Goal: Check status: Check status

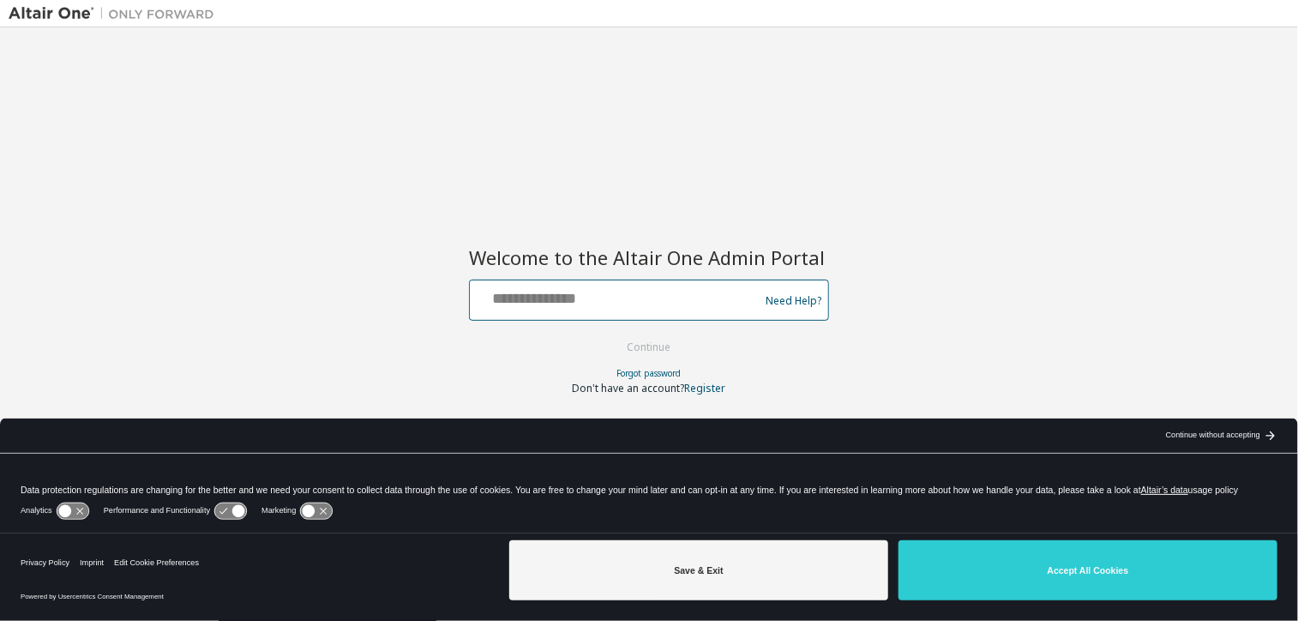
click at [629, 301] on input "text" at bounding box center [617, 296] width 280 height 25
type input "**********"
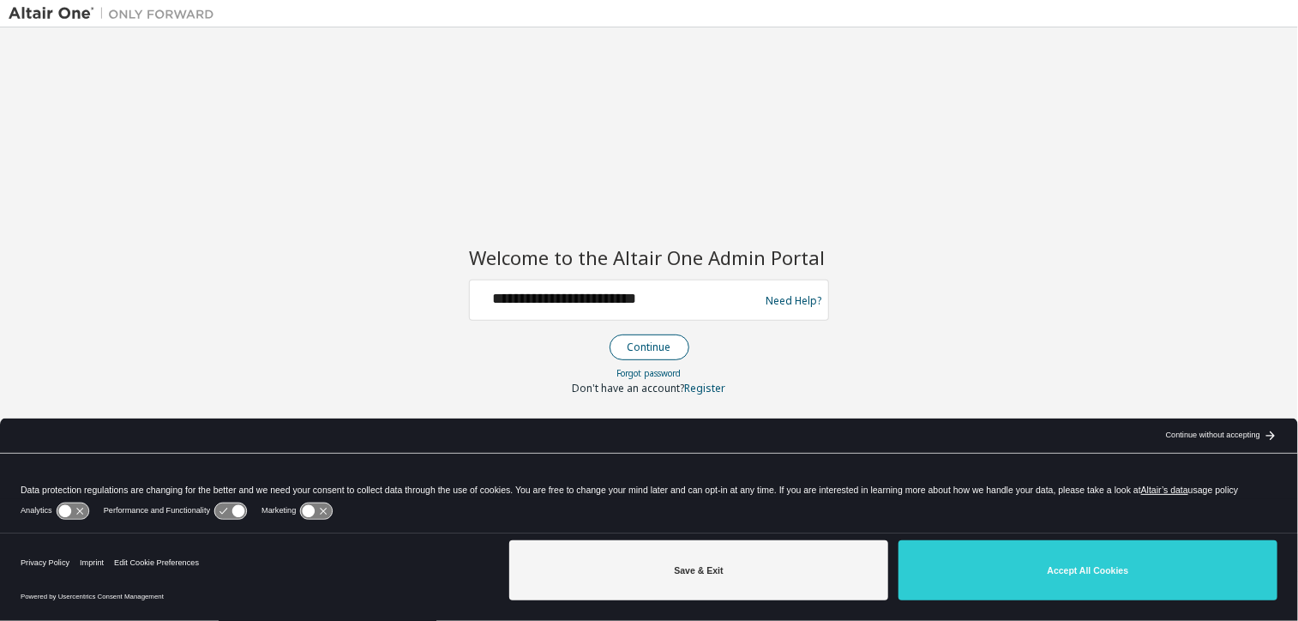
click at [625, 349] on button "Continue" at bounding box center [649, 347] width 80 height 26
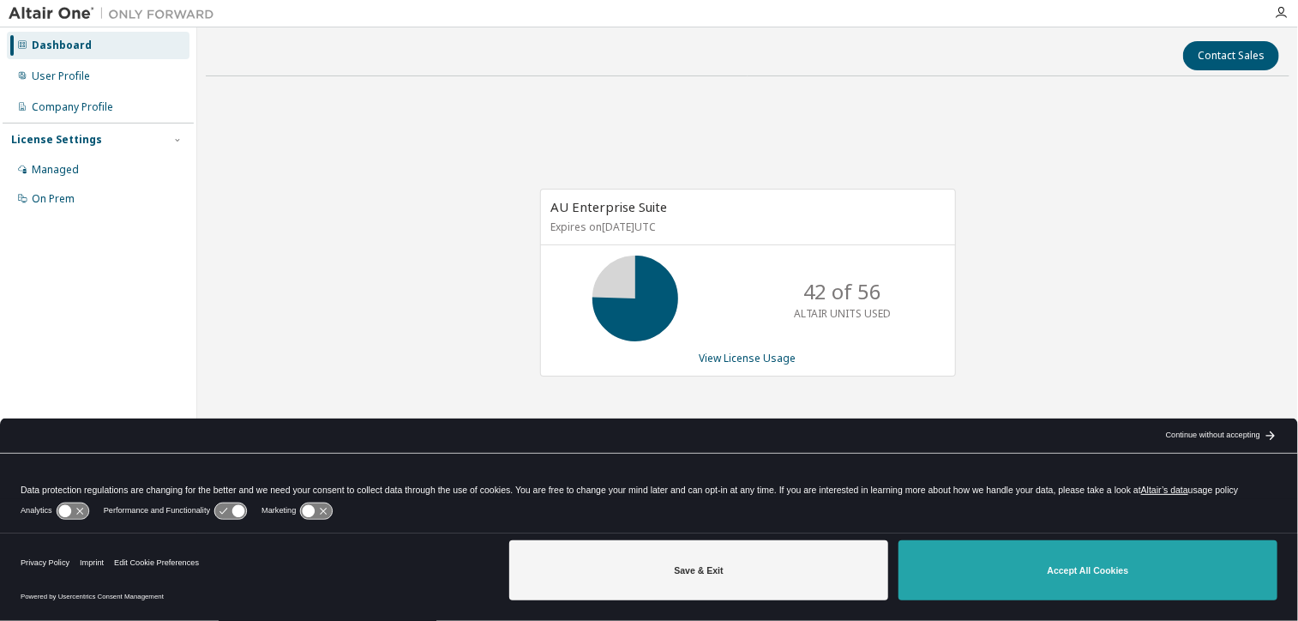
click at [999, 585] on button "Accept All Cookies" at bounding box center [1087, 570] width 379 height 60
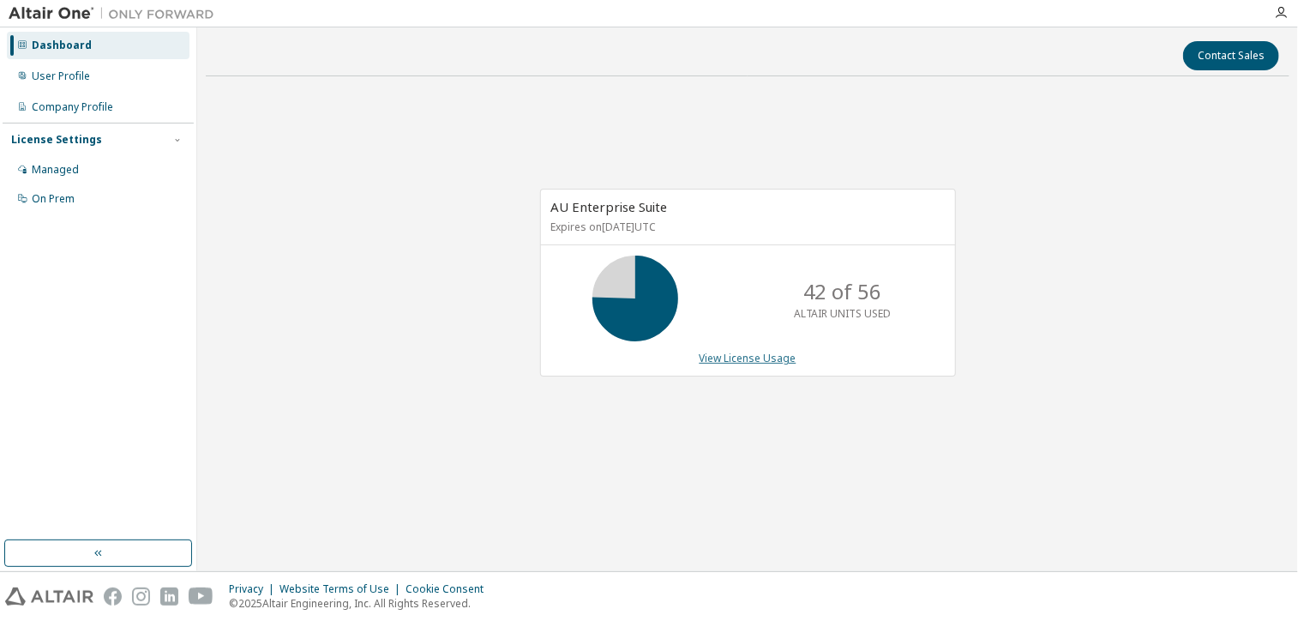
click at [717, 351] on link "View License Usage" at bounding box center [747, 358] width 97 height 15
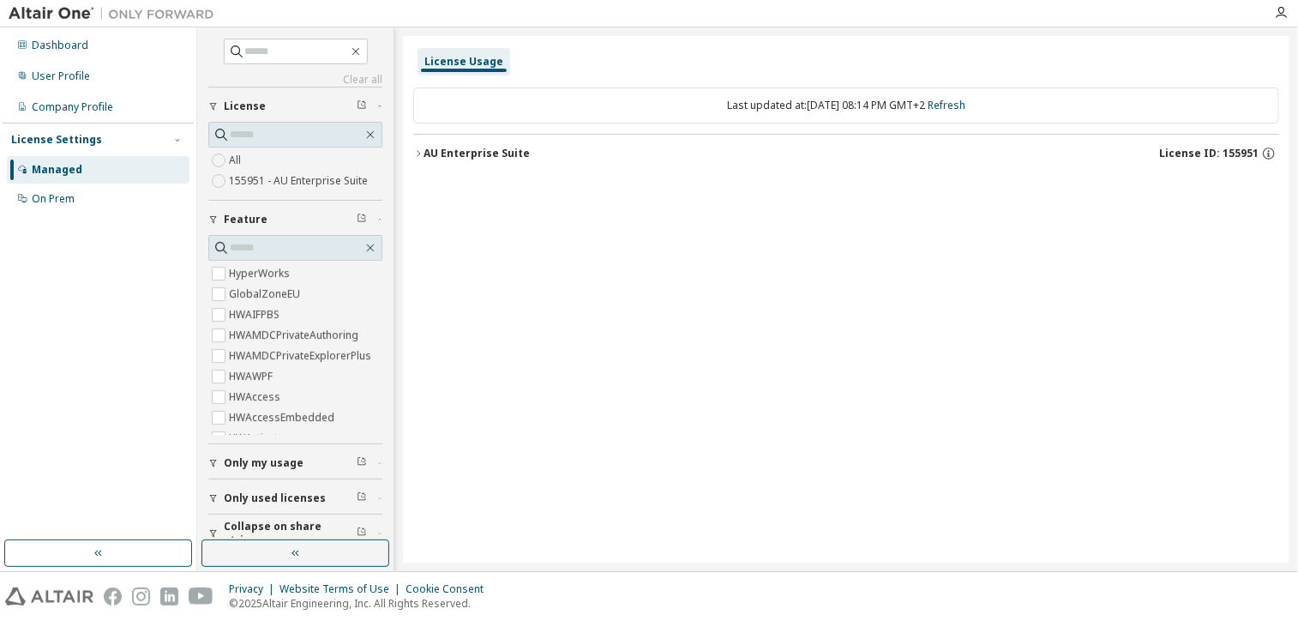
click at [454, 148] on div "AU Enterprise Suite" at bounding box center [476, 154] width 106 height 14
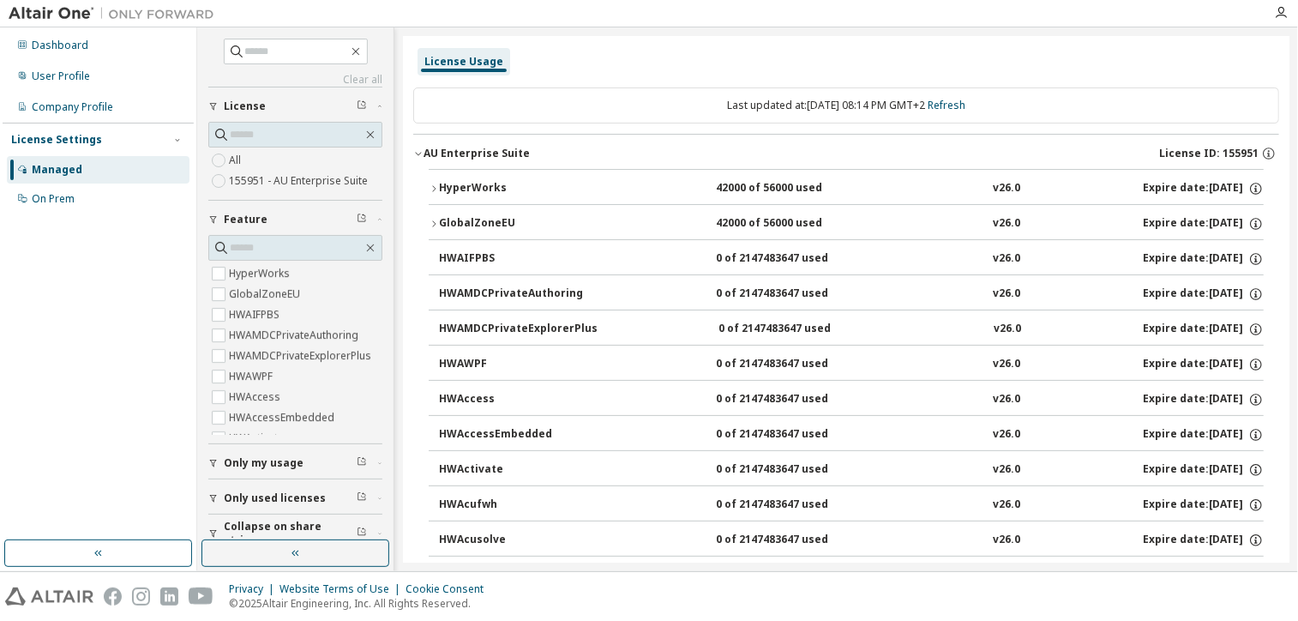
click at [455, 183] on div "HyperWorks" at bounding box center [516, 188] width 154 height 15
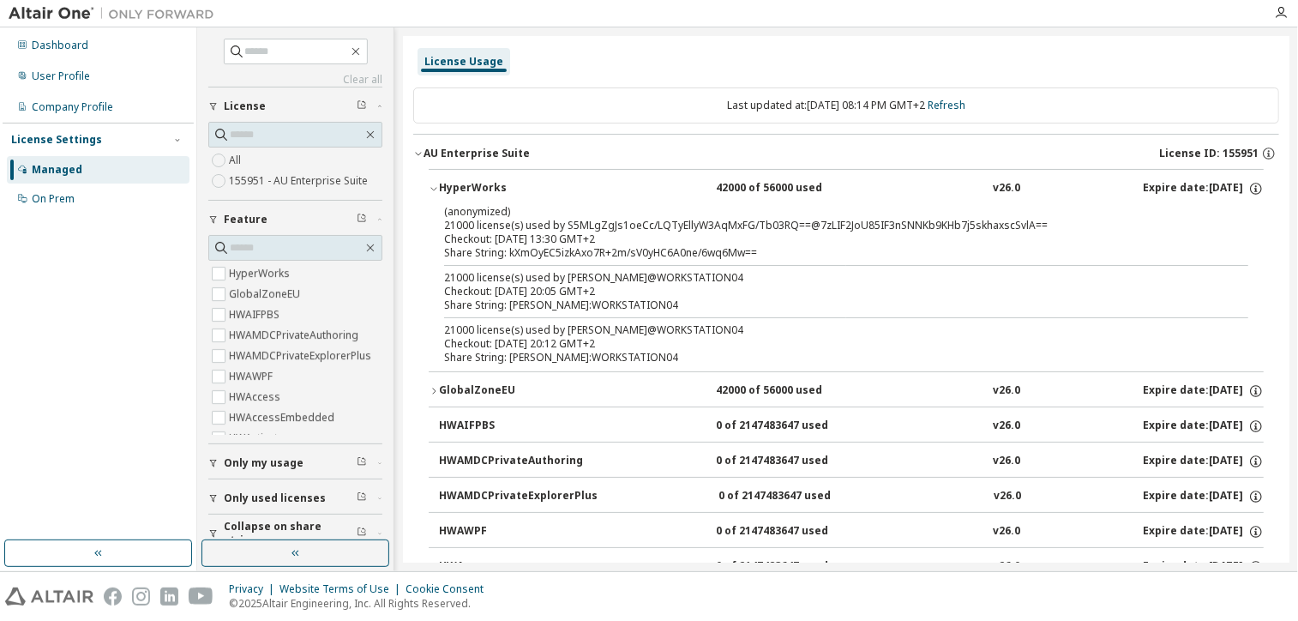
click at [1042, 53] on div "License Usage" at bounding box center [846, 61] width 866 height 31
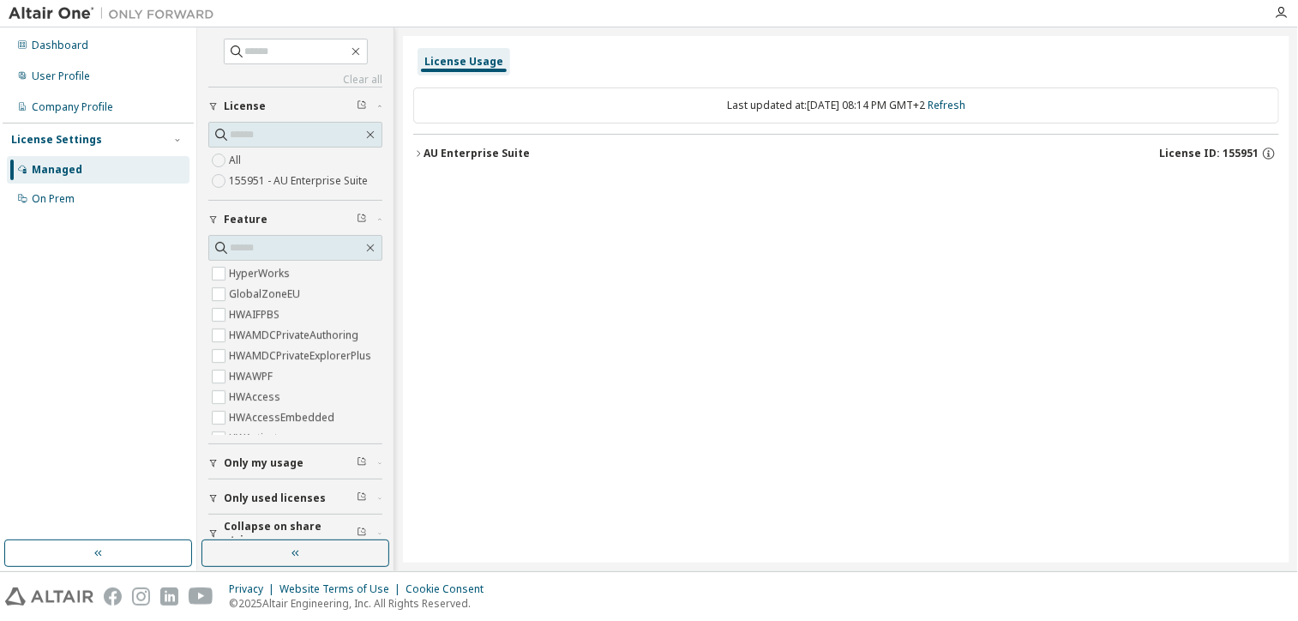
click at [456, 158] on div "AU Enterprise Suite" at bounding box center [476, 154] width 106 height 14
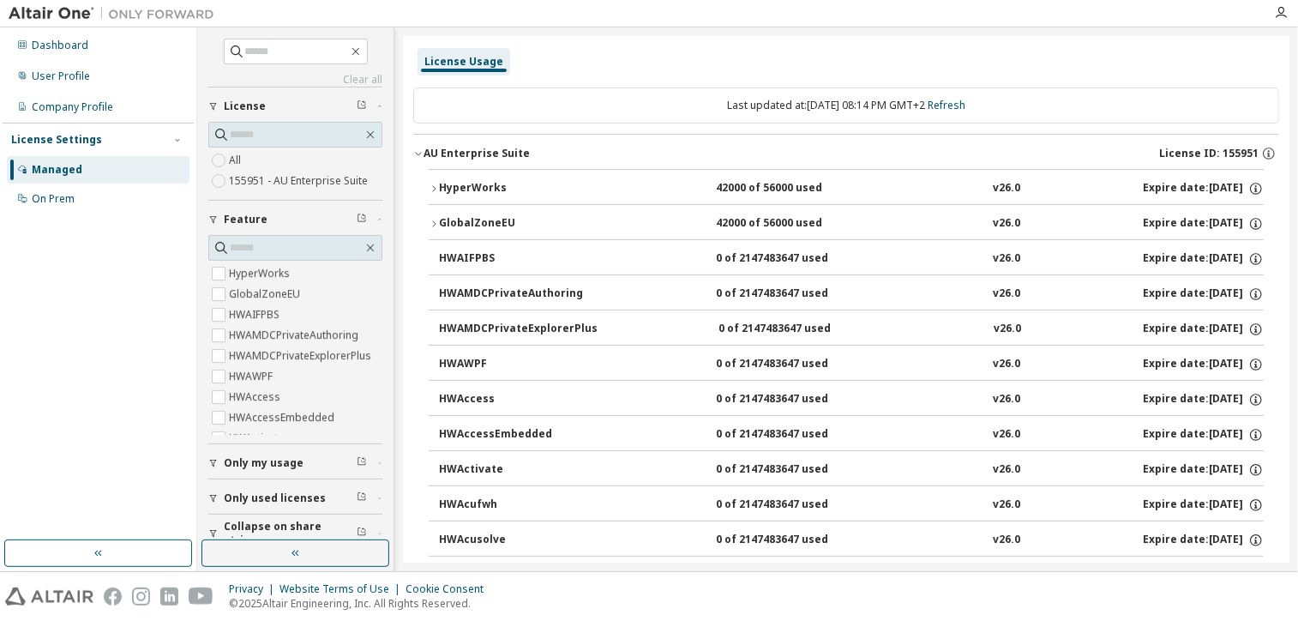
click at [440, 188] on div "HyperWorks" at bounding box center [516, 188] width 154 height 15
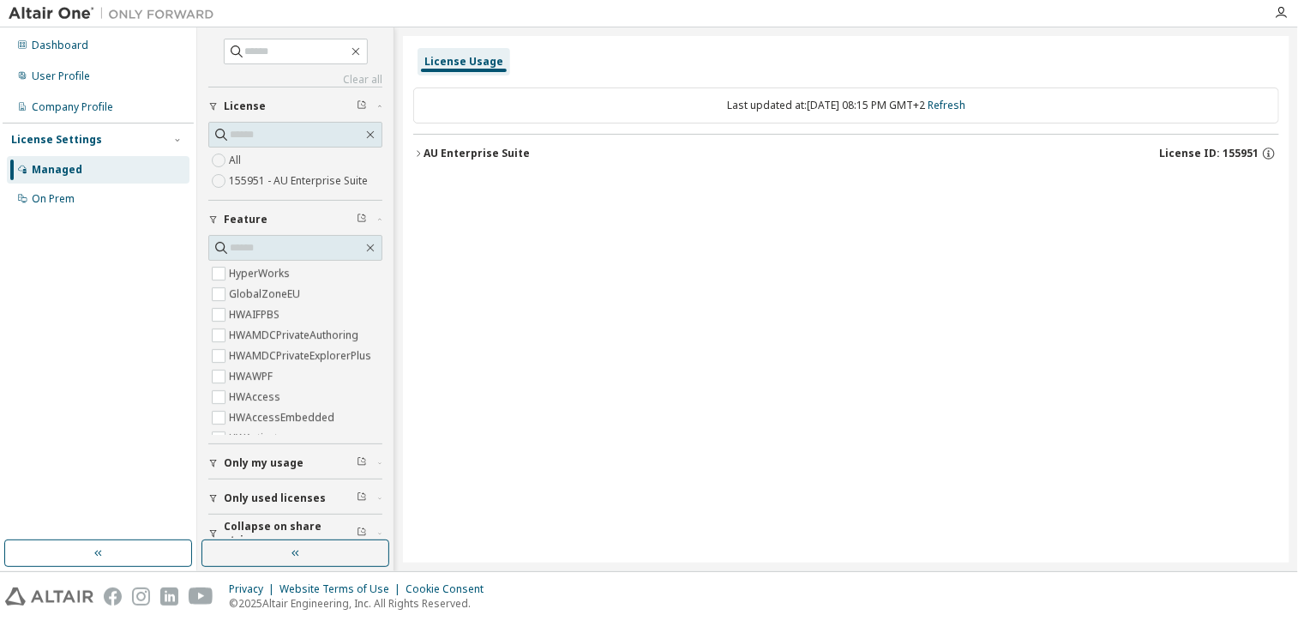
click at [467, 158] on div "AU Enterprise Suite" at bounding box center [476, 154] width 106 height 14
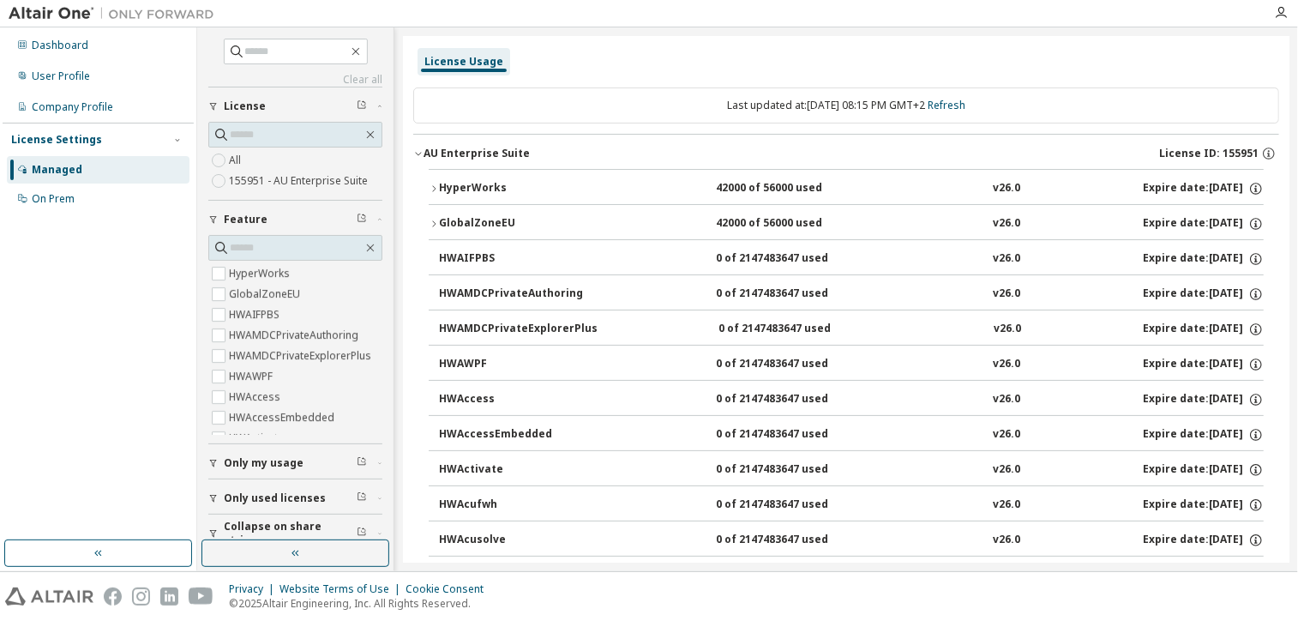
click at [446, 194] on div "HyperWorks" at bounding box center [516, 188] width 154 height 15
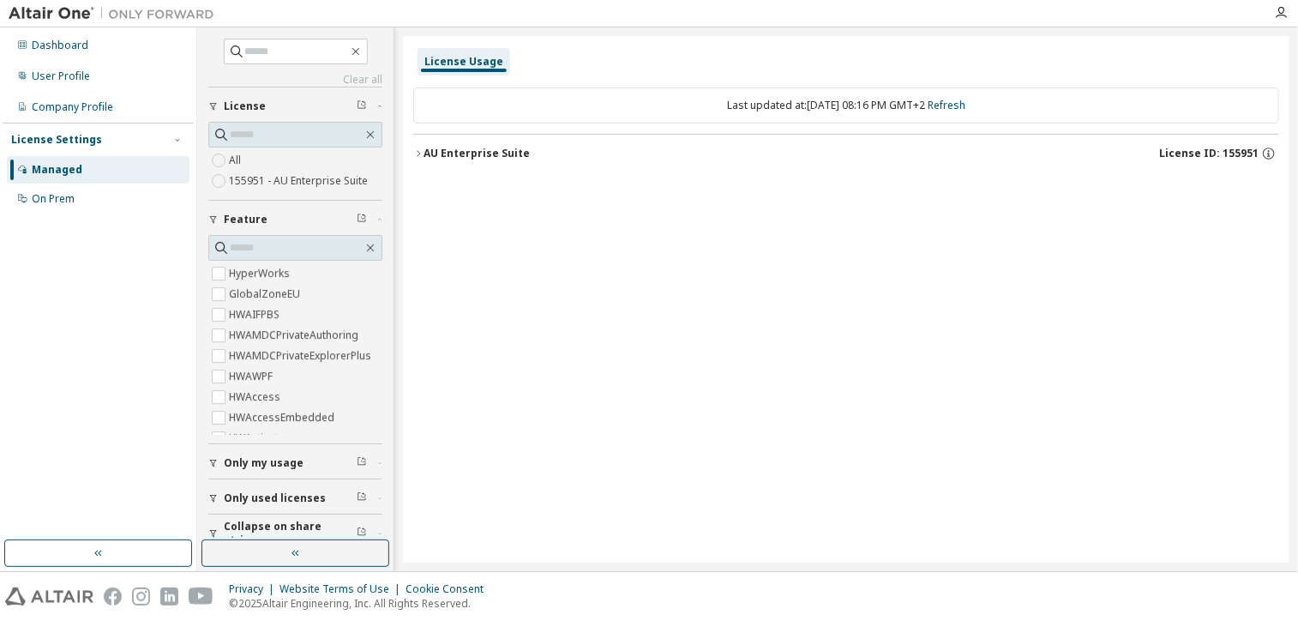
click at [485, 155] on div "AU Enterprise Suite" at bounding box center [476, 154] width 106 height 14
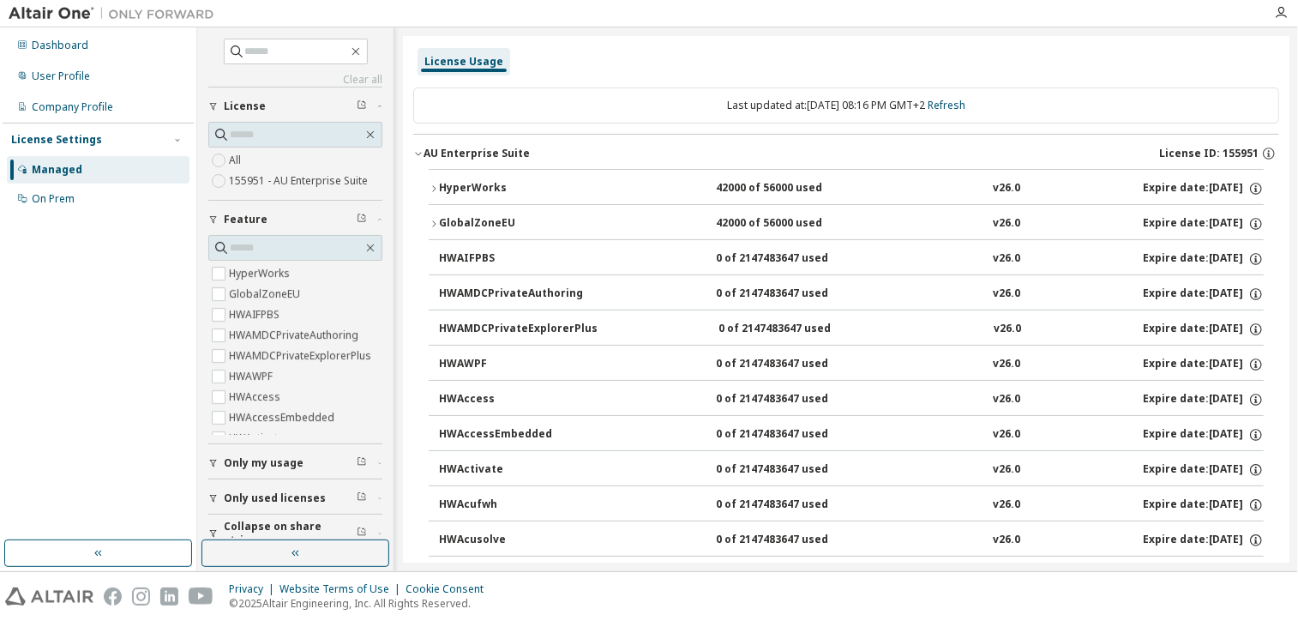
click at [499, 188] on div "HyperWorks" at bounding box center [516, 188] width 154 height 15
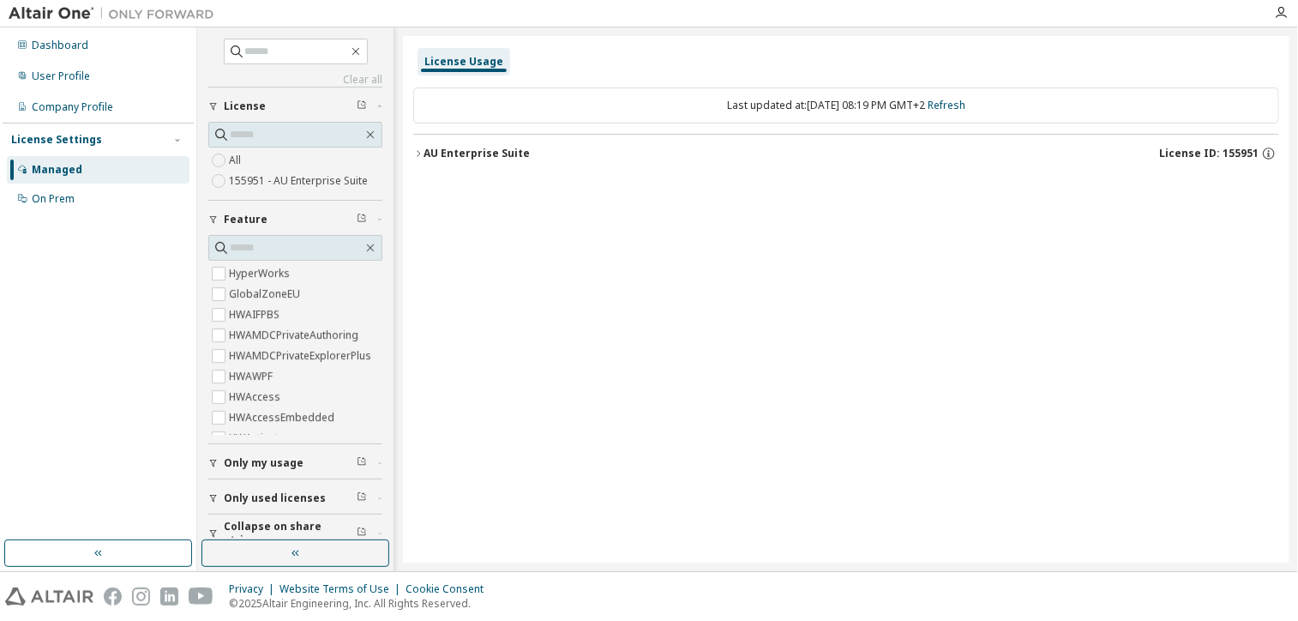
click at [501, 147] on div "AU Enterprise Suite" at bounding box center [476, 154] width 106 height 14
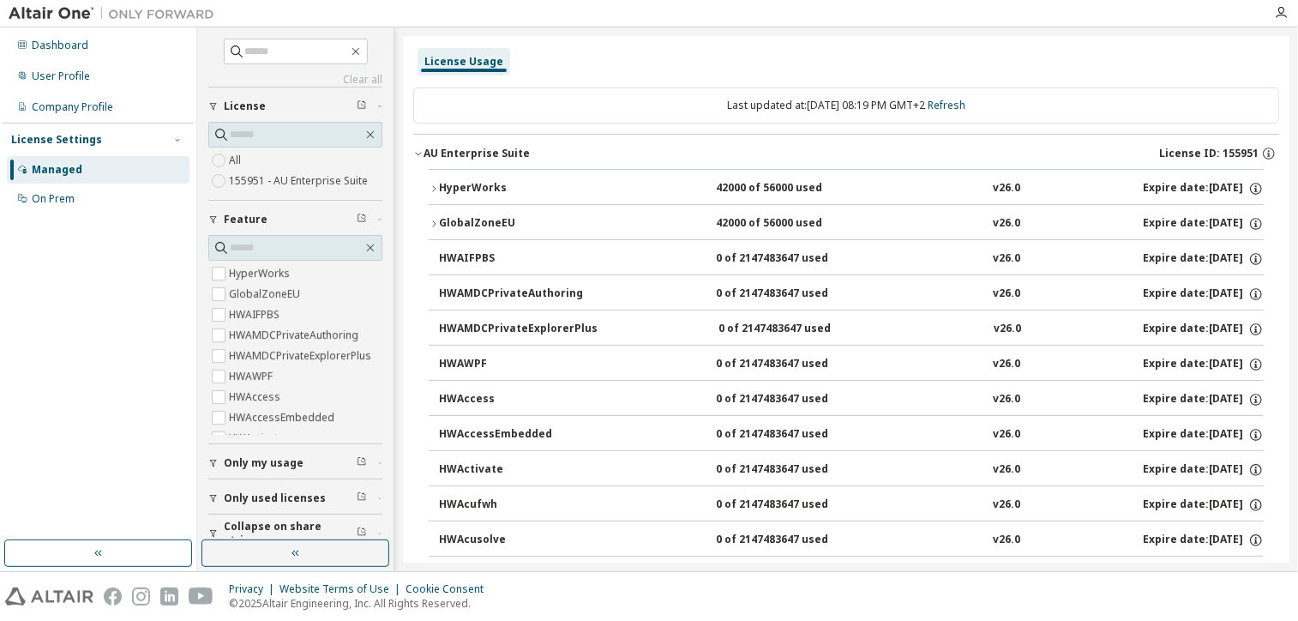
click at [466, 187] on div "HyperWorks" at bounding box center [516, 188] width 154 height 15
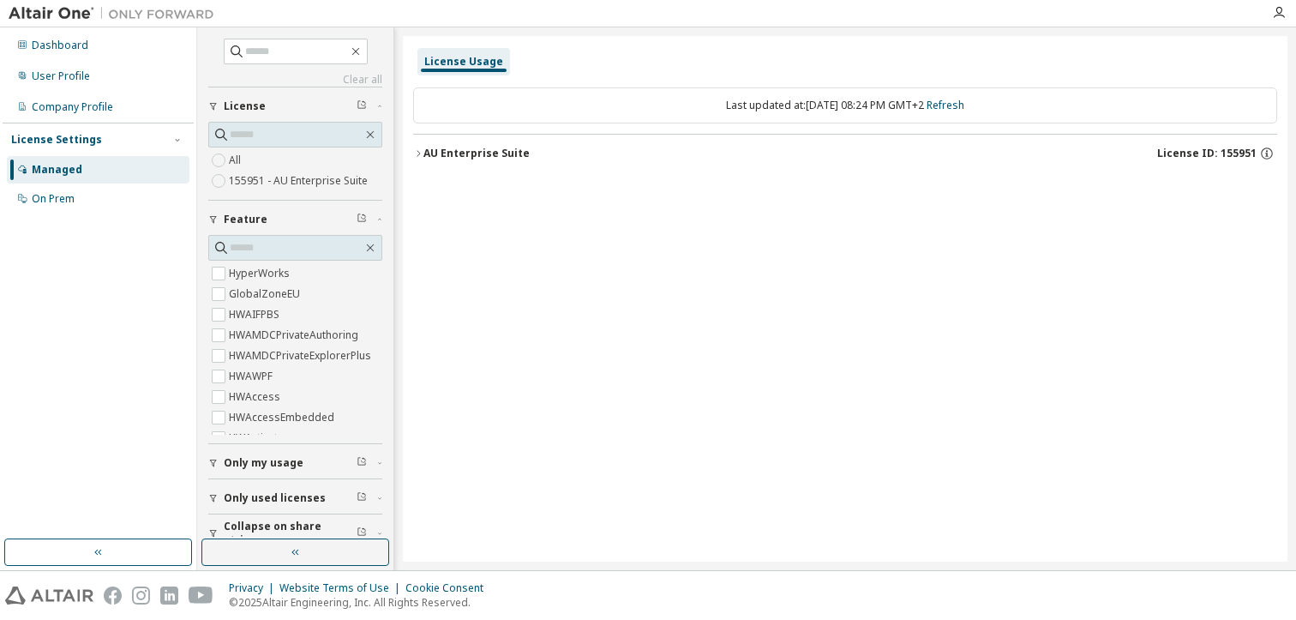
click at [434, 161] on button "AU Enterprise Suite License ID: 155951" at bounding box center [845, 154] width 864 height 38
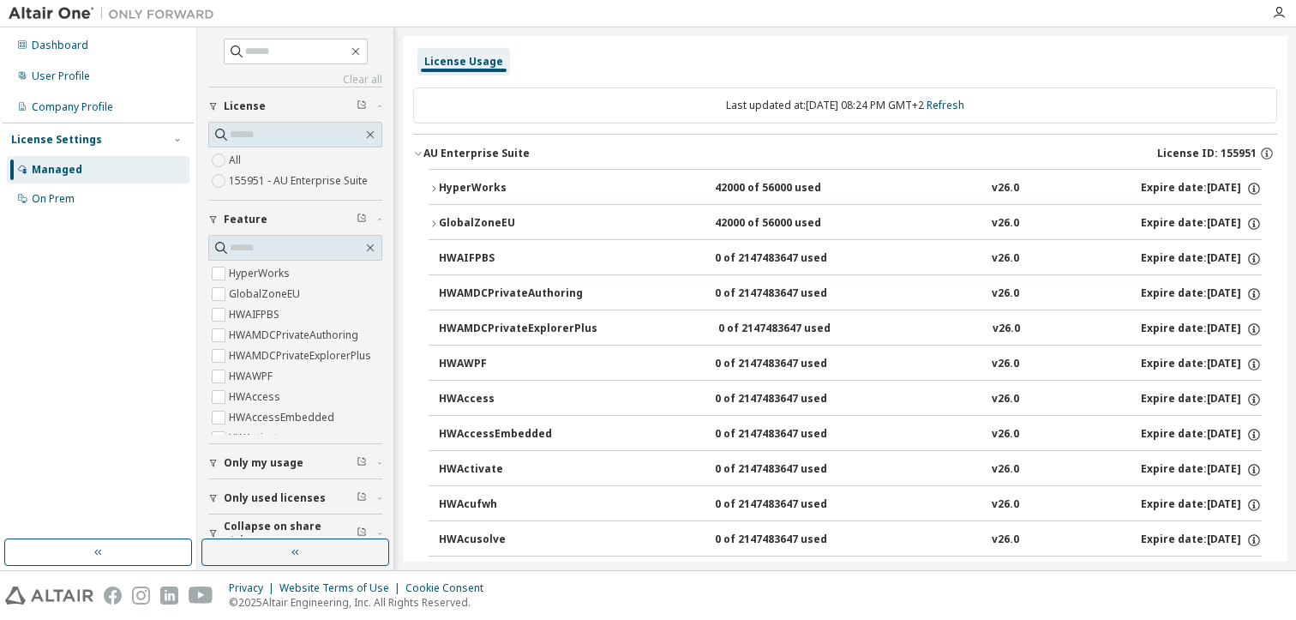
click at [435, 189] on icon "button" at bounding box center [434, 188] width 10 height 10
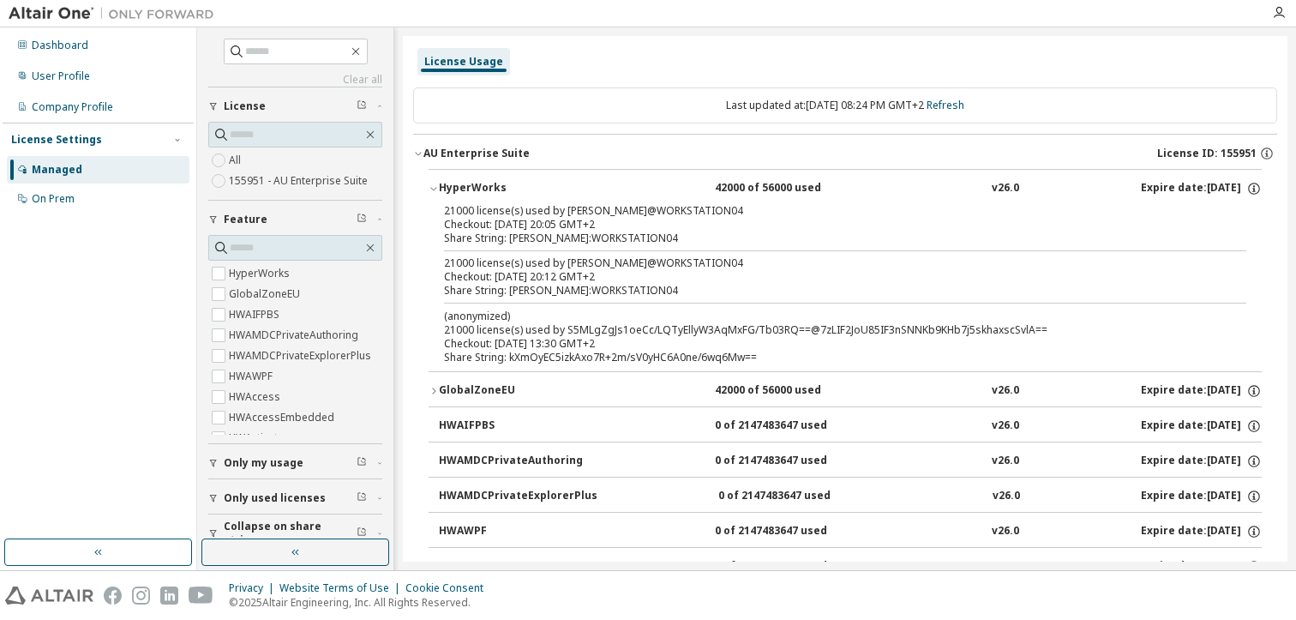
click at [504, 394] on div "GlobalZoneEU" at bounding box center [516, 390] width 154 height 15
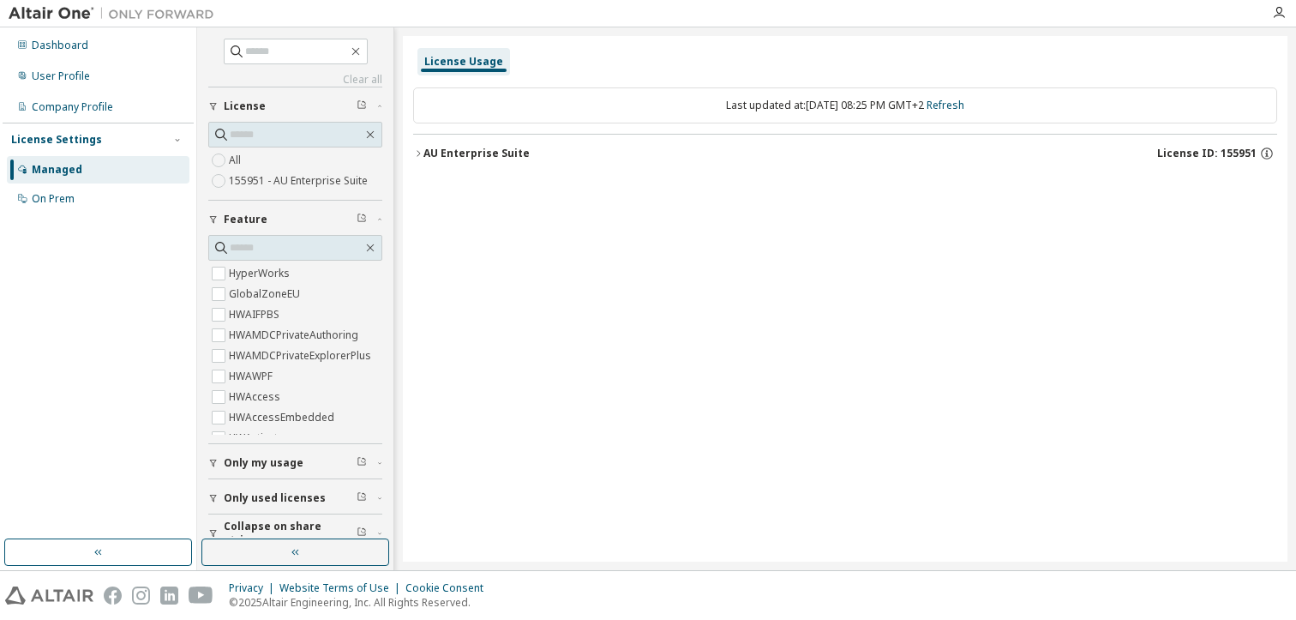
click at [471, 163] on button "AU Enterprise Suite License ID: 155951" at bounding box center [845, 154] width 864 height 38
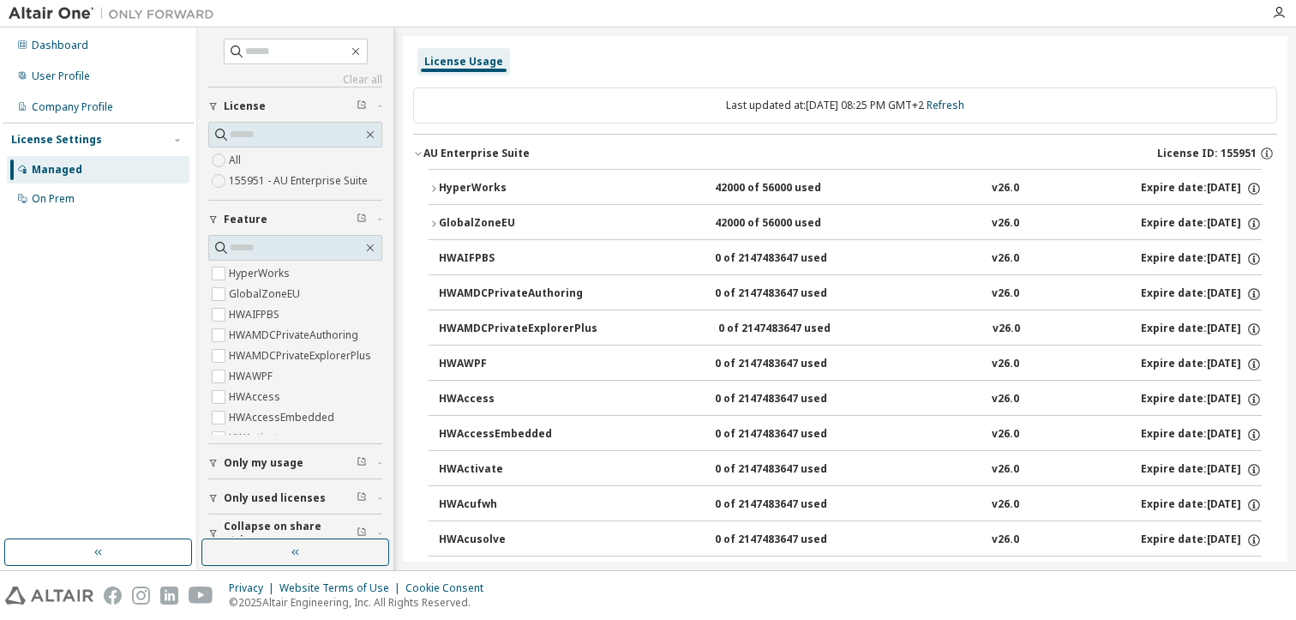
click at [457, 184] on div "HyperWorks" at bounding box center [516, 188] width 154 height 15
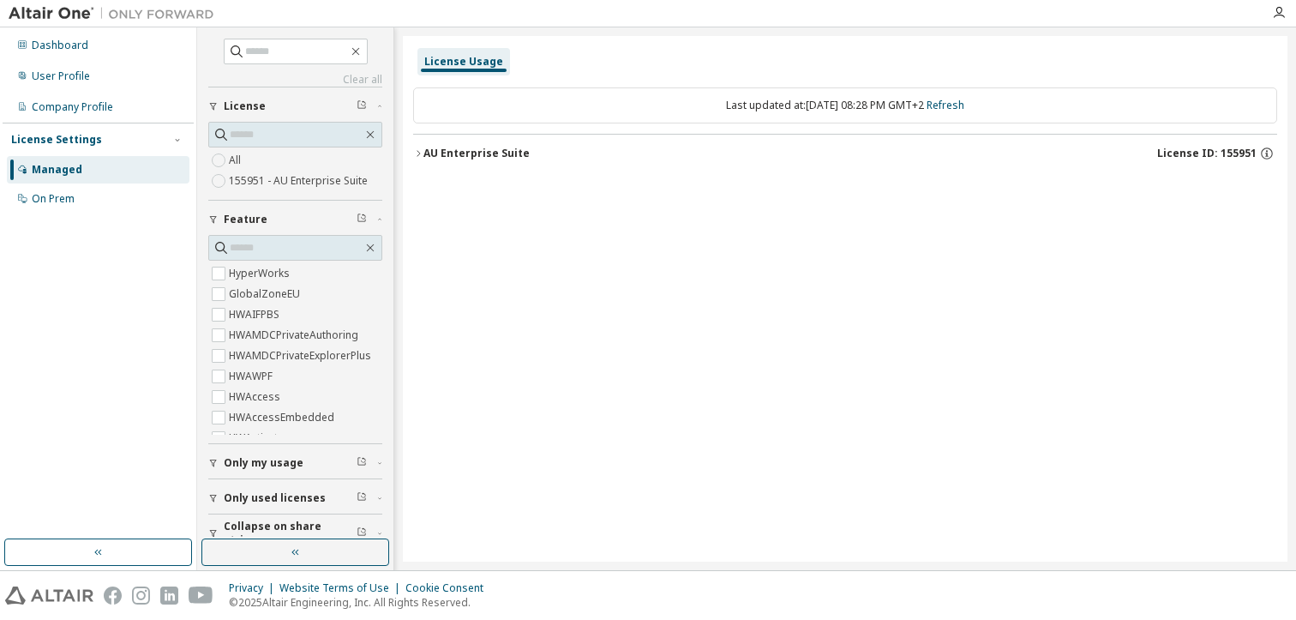
click at [446, 144] on button "AU Enterprise Suite License ID: 155951" at bounding box center [845, 154] width 864 height 38
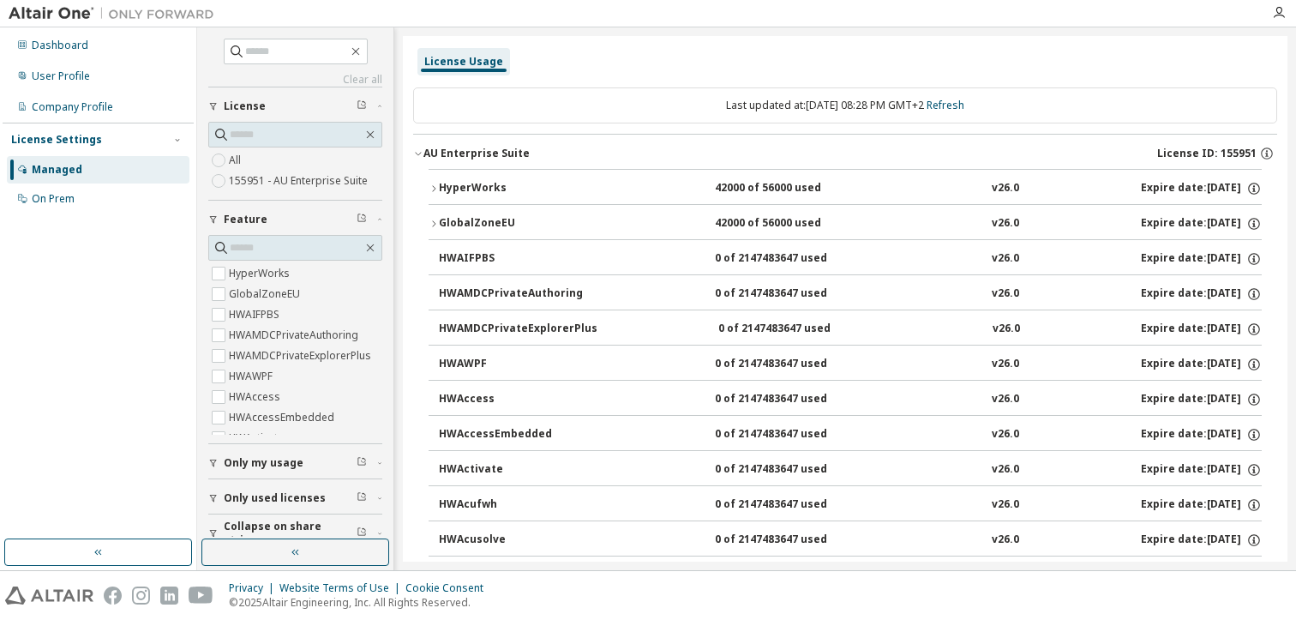
click at [465, 183] on div "HyperWorks" at bounding box center [516, 188] width 154 height 15
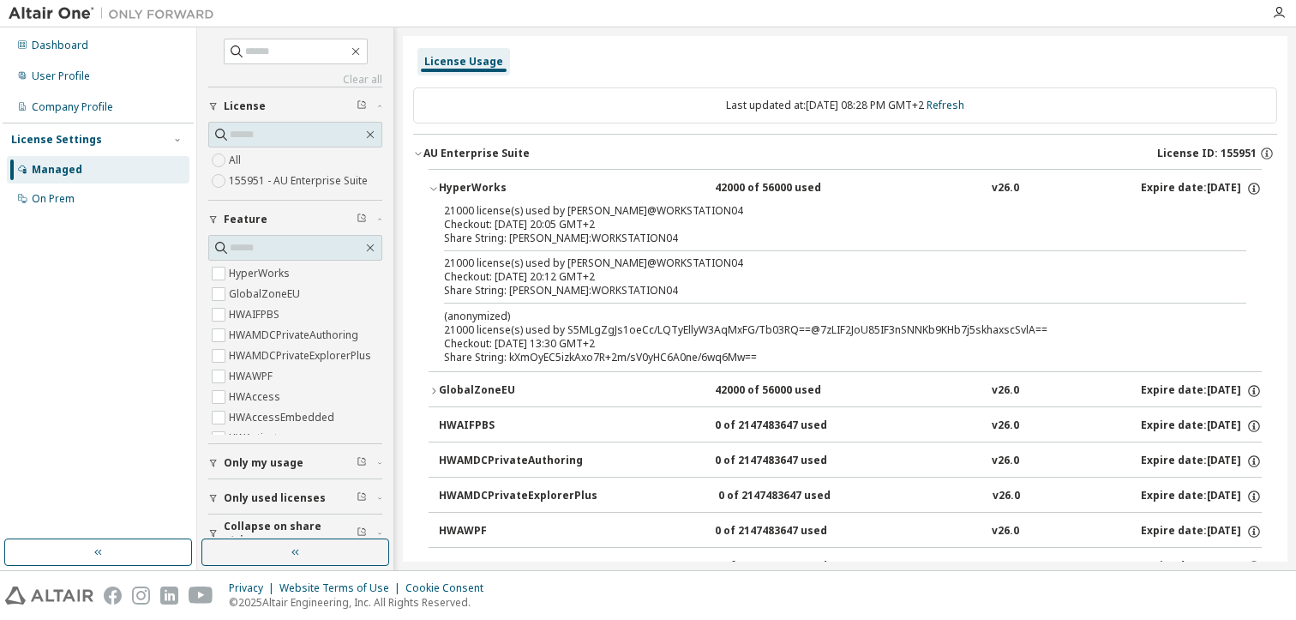
click at [507, 324] on div "(anonymized) 21000 license(s) used by S5MLgZgJs1oeCc/LQTyEllyW3AqMxFG/Tb03RQ==@…" at bounding box center [824, 323] width 761 height 28
click at [507, 321] on div "(anonymized) 21000 license(s) used by S5MLgZgJs1oeCc/LQTyEllyW3AqMxFG/Tb03RQ==@…" at bounding box center [824, 323] width 761 height 28
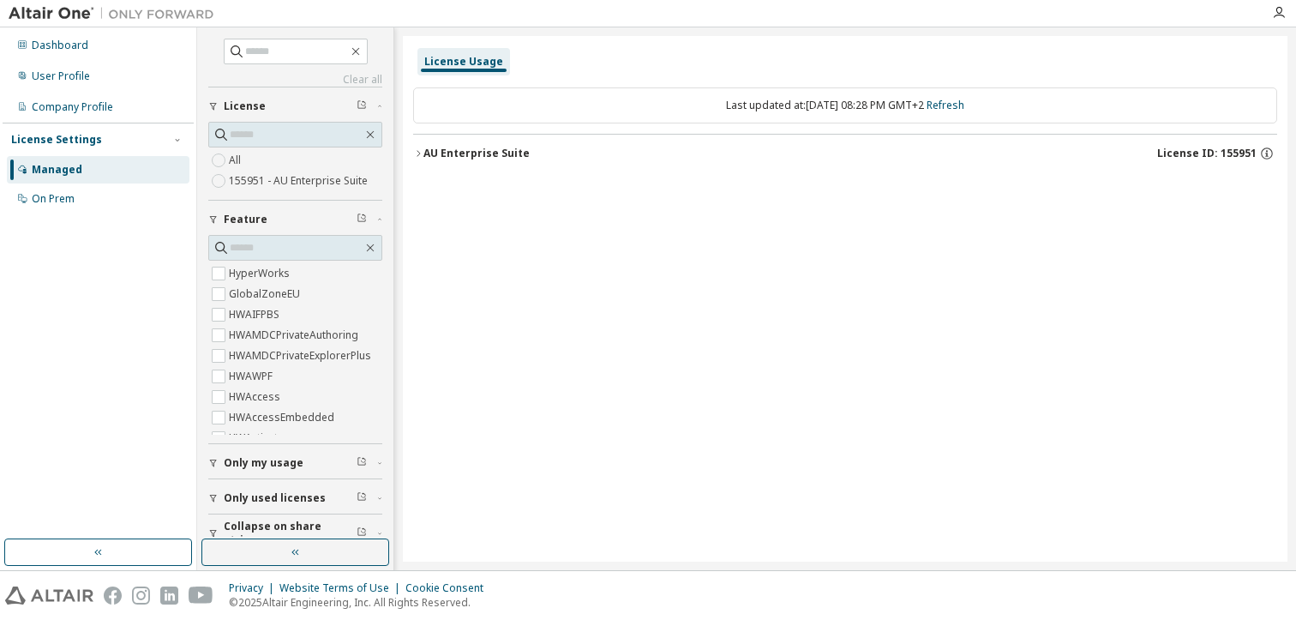
click at [480, 155] on div "AU Enterprise Suite" at bounding box center [476, 154] width 106 height 14
click at [478, 153] on div "AU Enterprise Suite" at bounding box center [476, 154] width 106 height 14
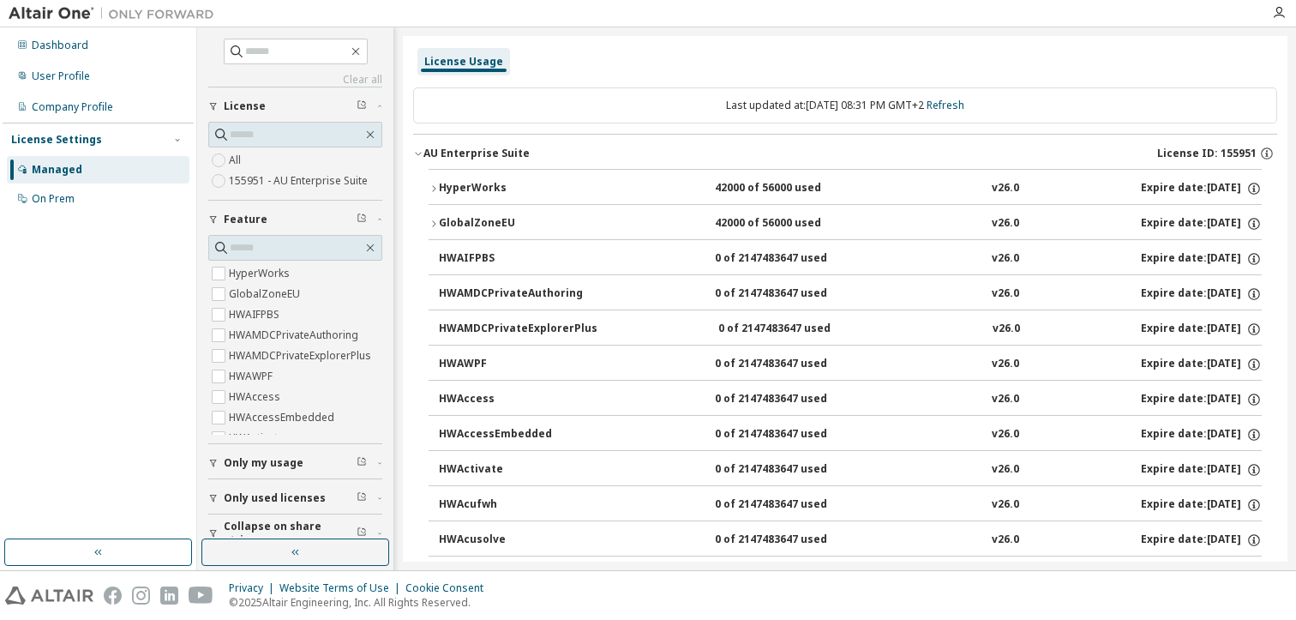
click at [454, 188] on div "HyperWorks" at bounding box center [516, 188] width 154 height 15
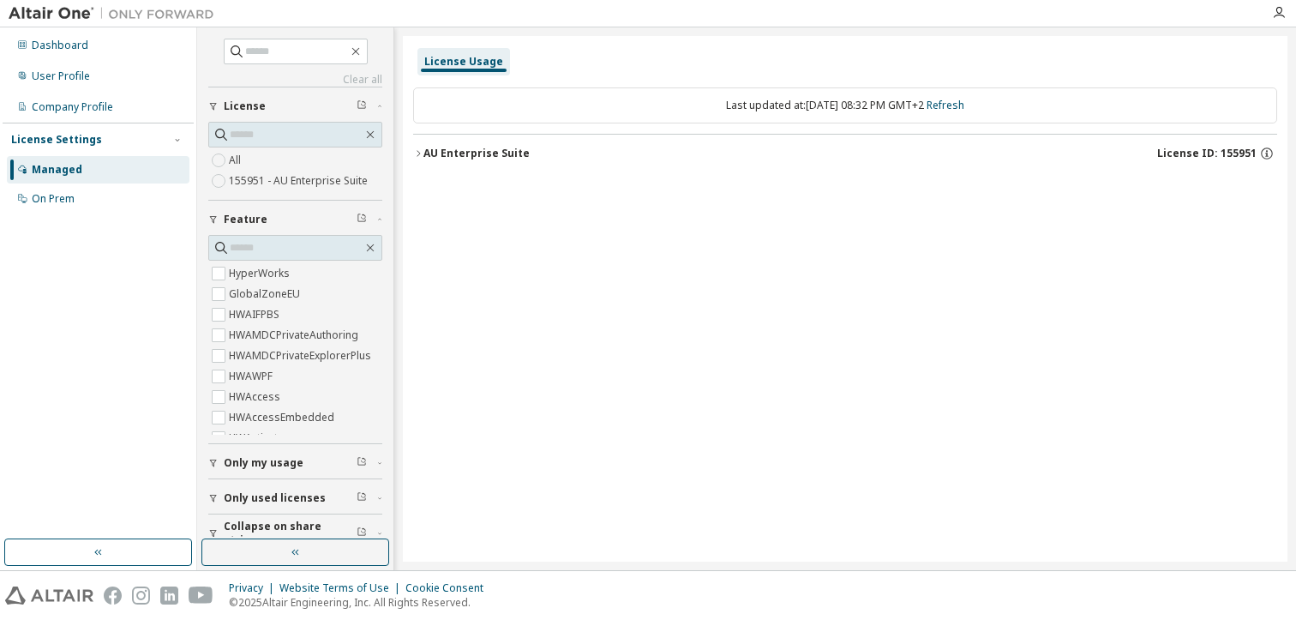
click at [430, 153] on div "AU Enterprise Suite" at bounding box center [476, 154] width 106 height 14
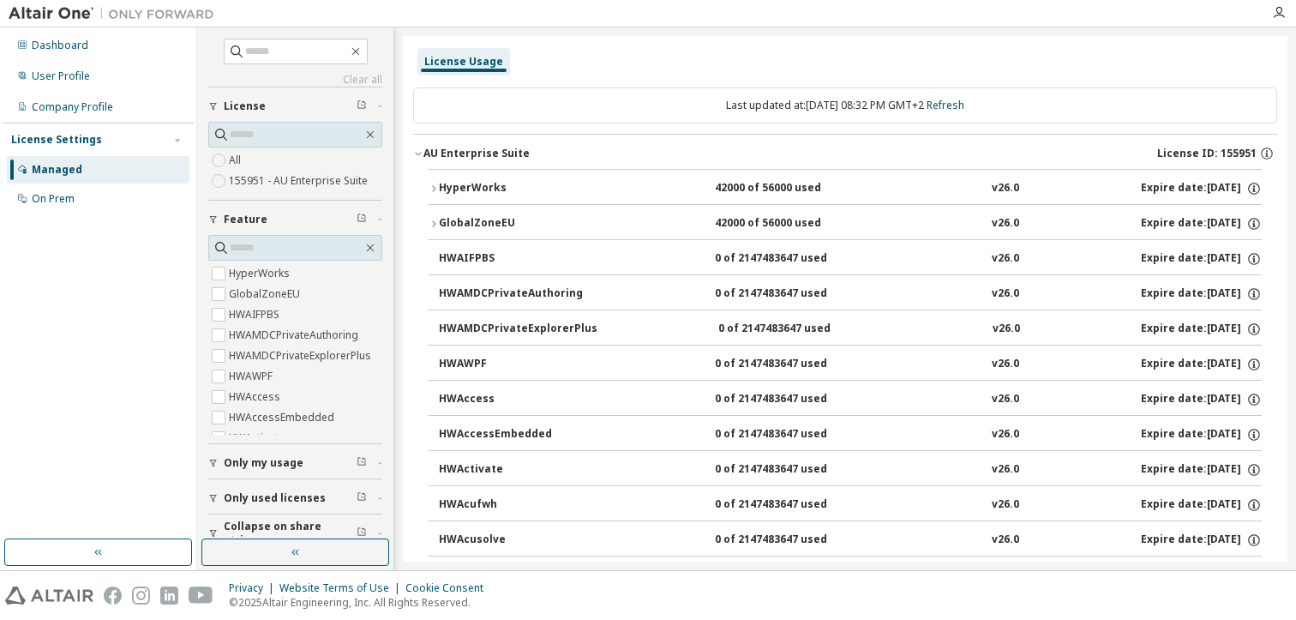
click at [444, 195] on div "HyperWorks" at bounding box center [516, 188] width 154 height 15
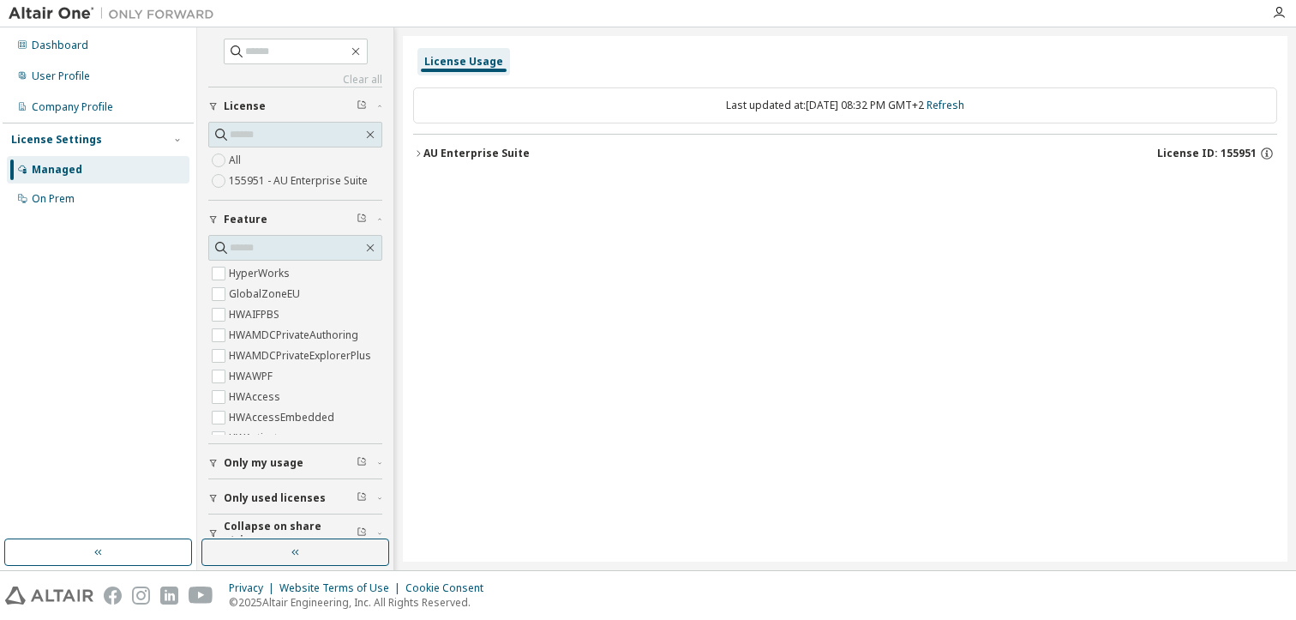
click at [475, 157] on div "AU Enterprise Suite" at bounding box center [476, 154] width 106 height 14
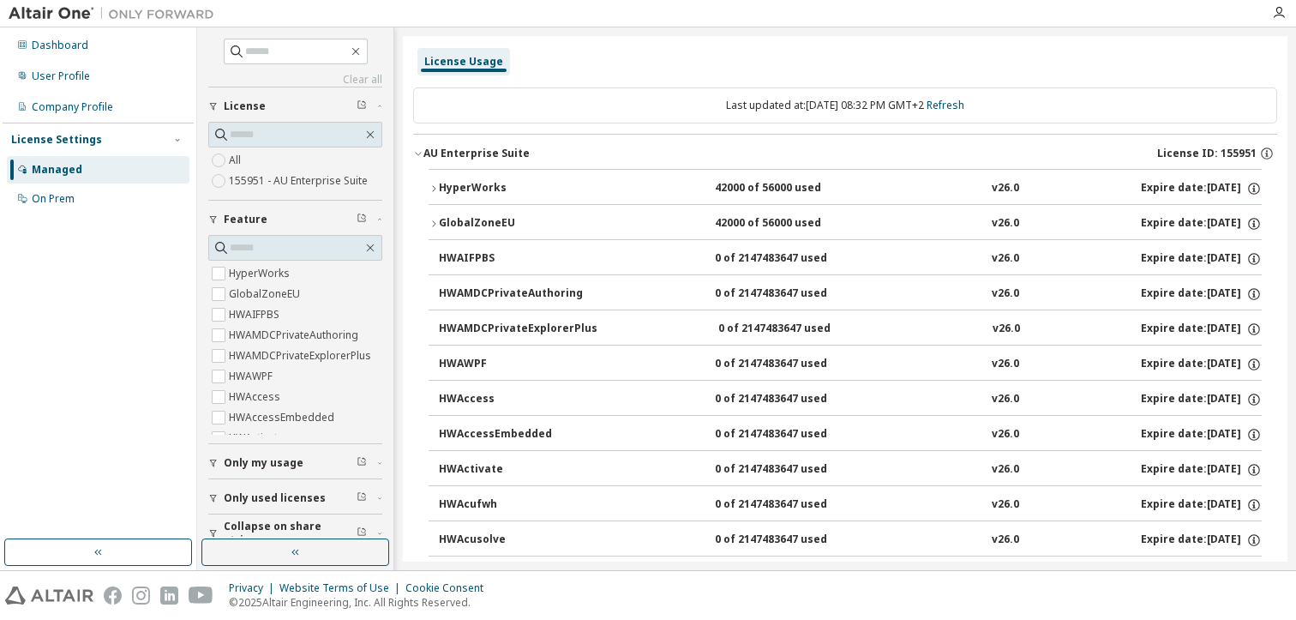
click at [463, 188] on div "HyperWorks" at bounding box center [516, 188] width 154 height 15
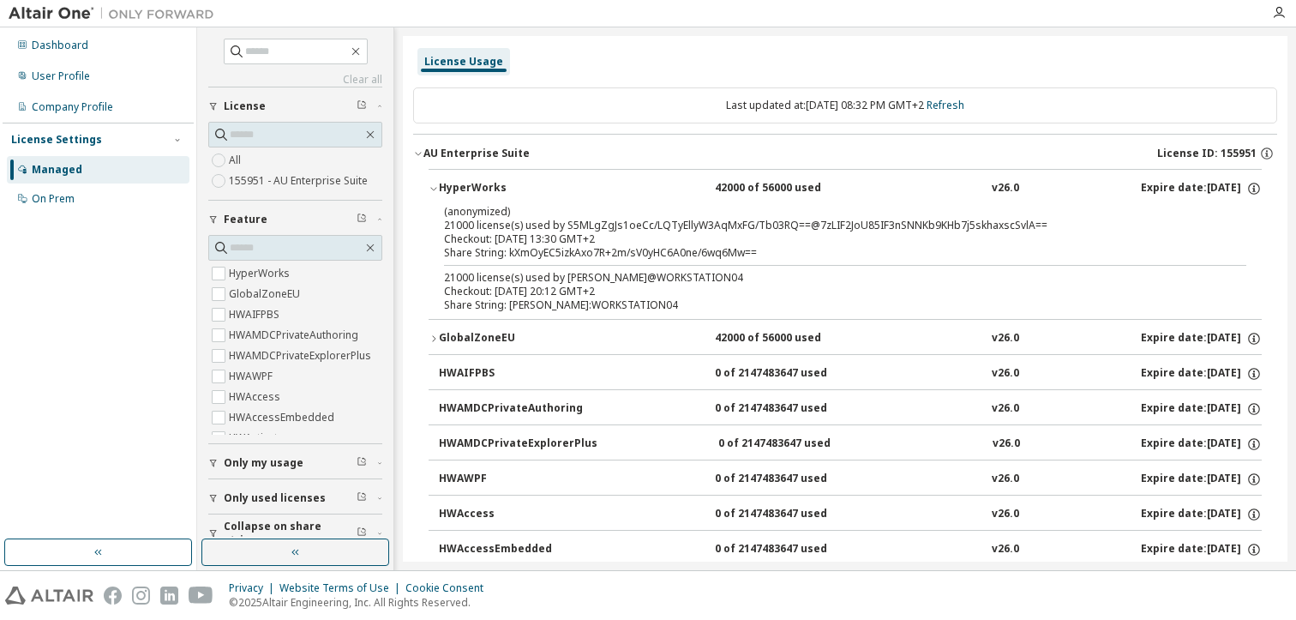
click at [484, 335] on div "GlobalZoneEU" at bounding box center [516, 338] width 154 height 15
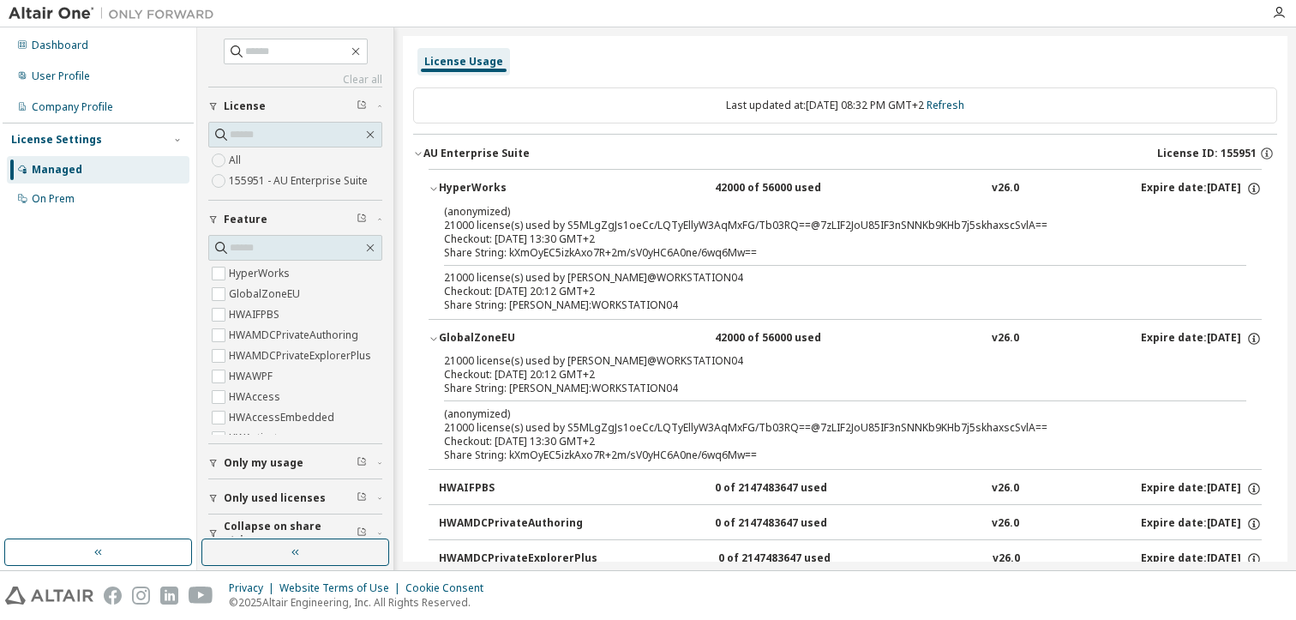
click at [993, 60] on div "License Usage" at bounding box center [845, 61] width 864 height 31
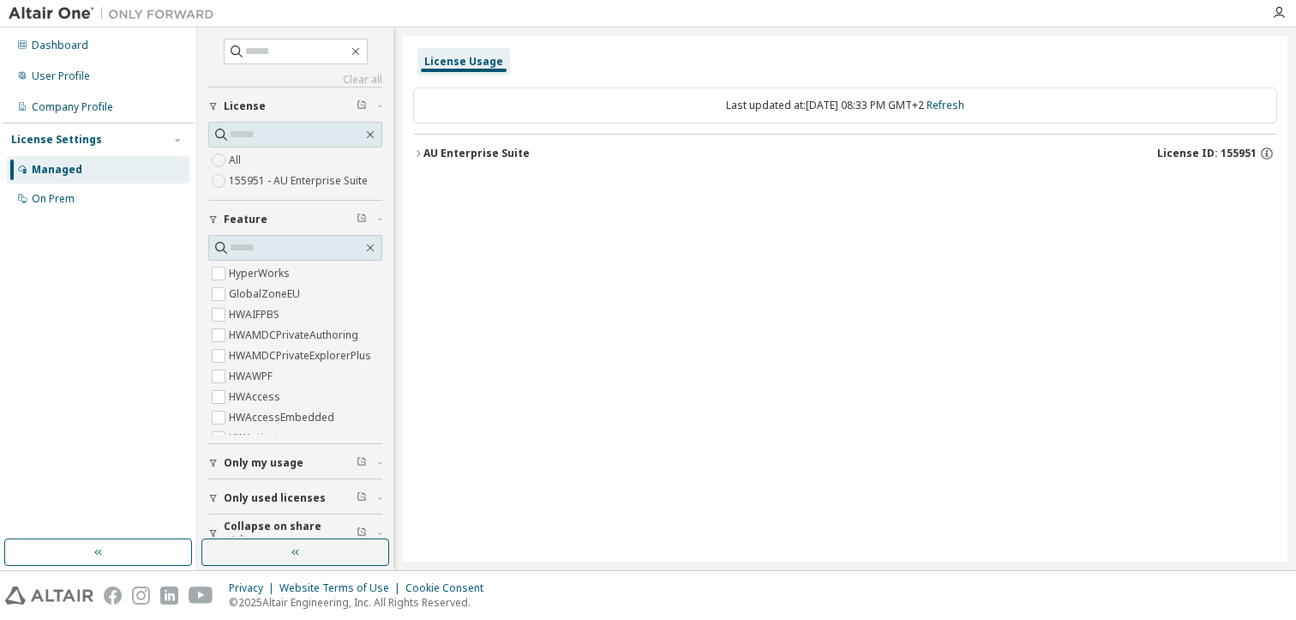
click at [480, 160] on div "AU Enterprise Suite License ID: 155951" at bounding box center [850, 153] width 854 height 15
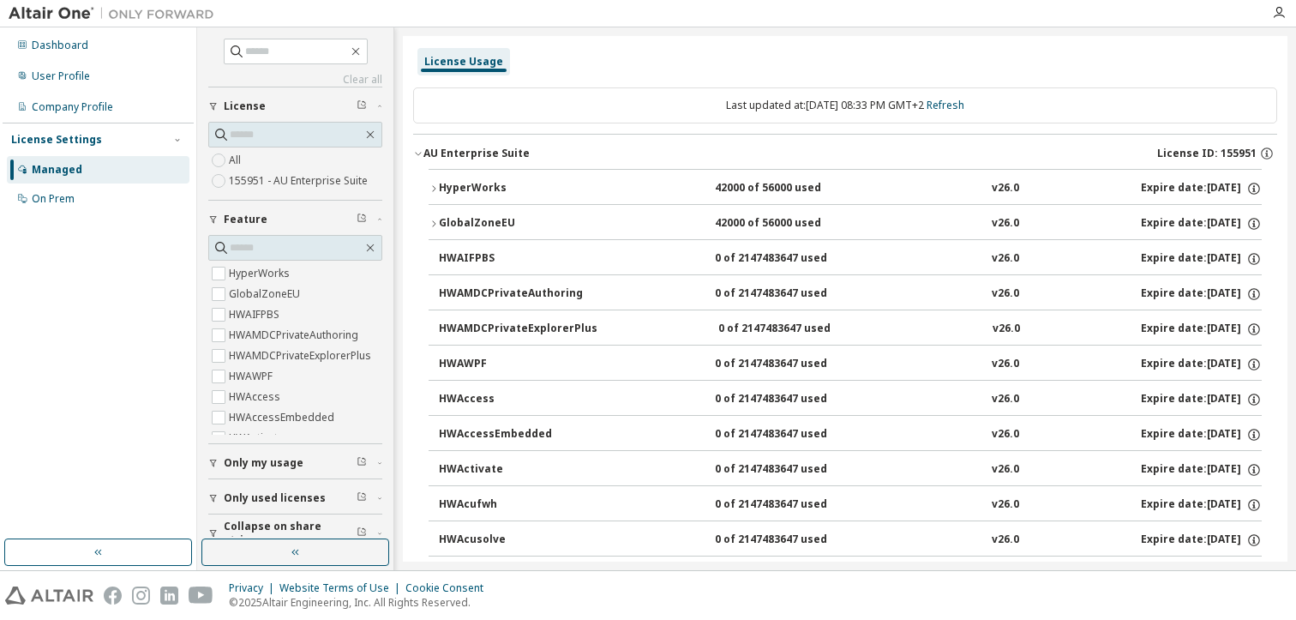
click at [456, 188] on div "HyperWorks" at bounding box center [516, 188] width 154 height 15
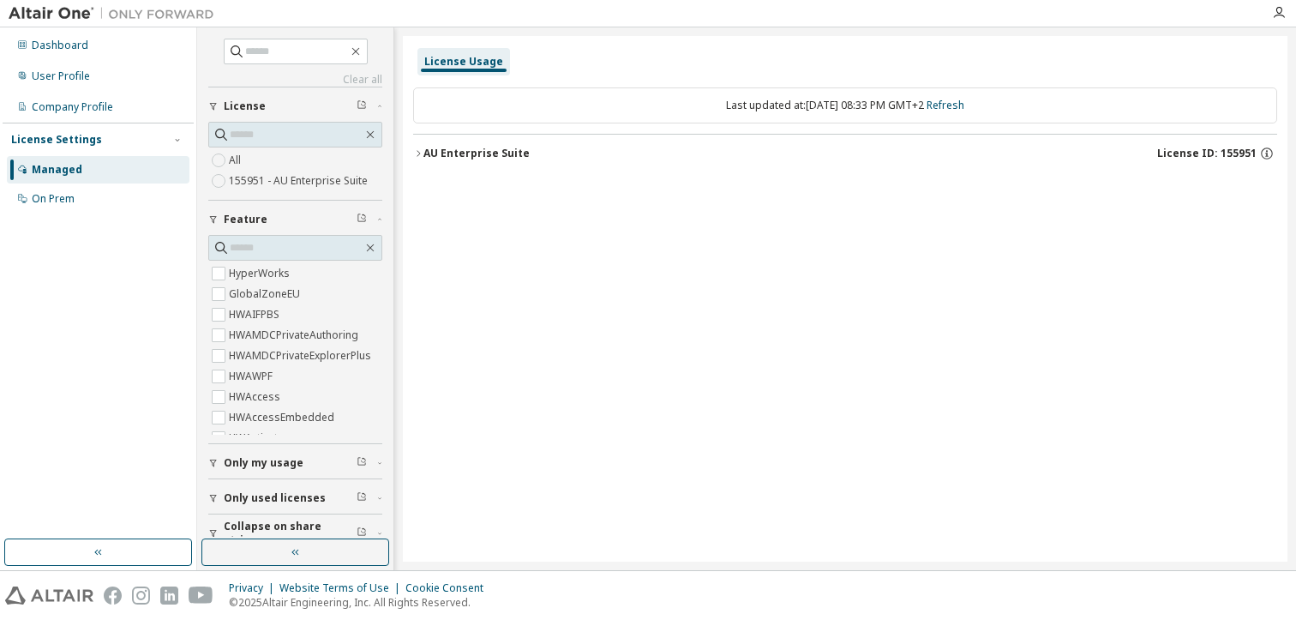
click at [455, 157] on div "AU Enterprise Suite" at bounding box center [476, 154] width 106 height 14
click at [435, 159] on div "AU Enterprise Suite" at bounding box center [476, 154] width 106 height 14
click at [450, 160] on button "AU Enterprise Suite License ID: 155951" at bounding box center [845, 154] width 864 height 38
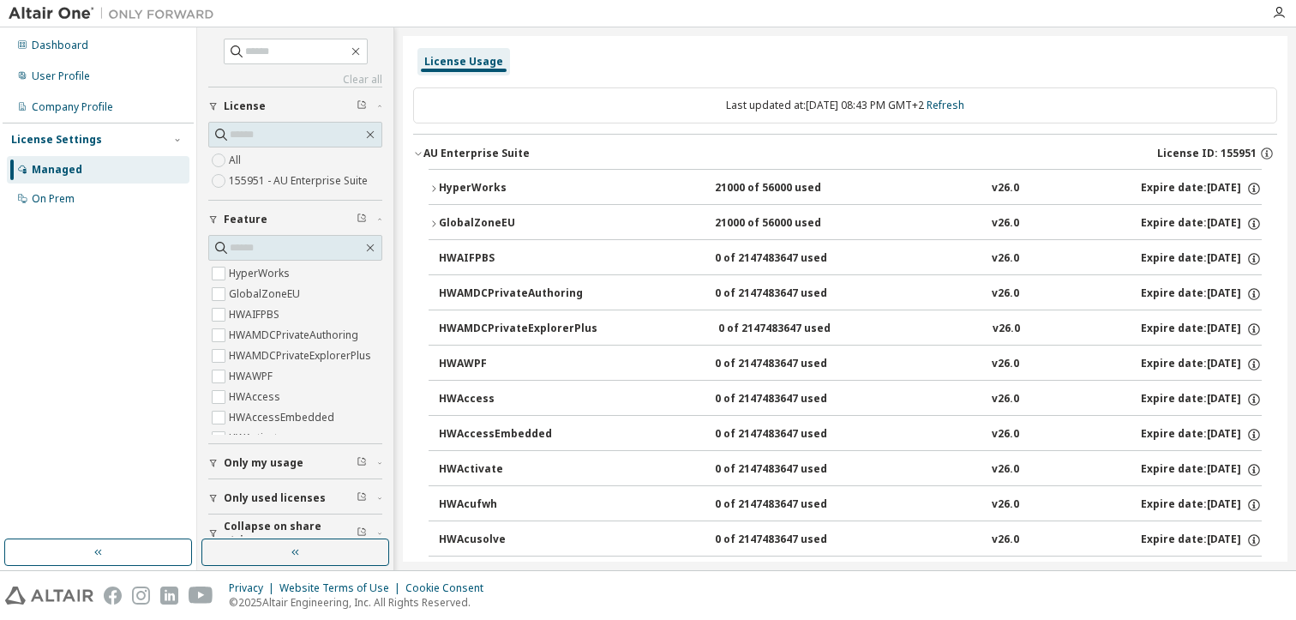
click at [435, 190] on icon "button" at bounding box center [434, 188] width 10 height 10
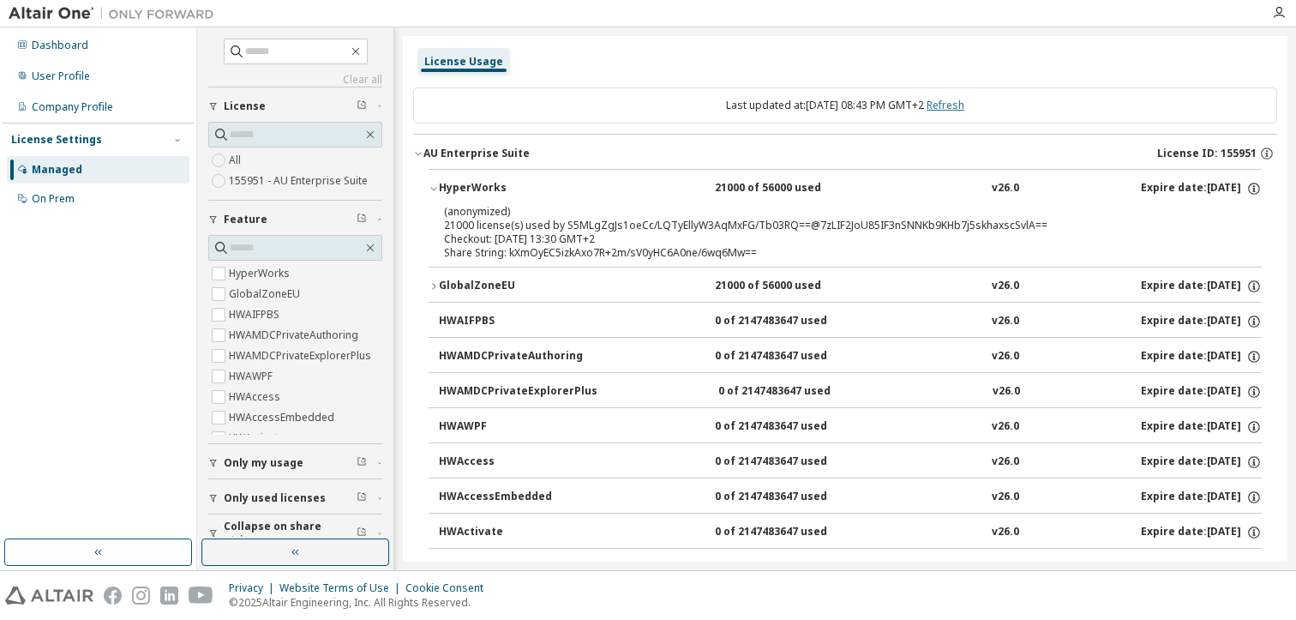
click at [964, 104] on link "Refresh" at bounding box center [946, 105] width 38 height 15
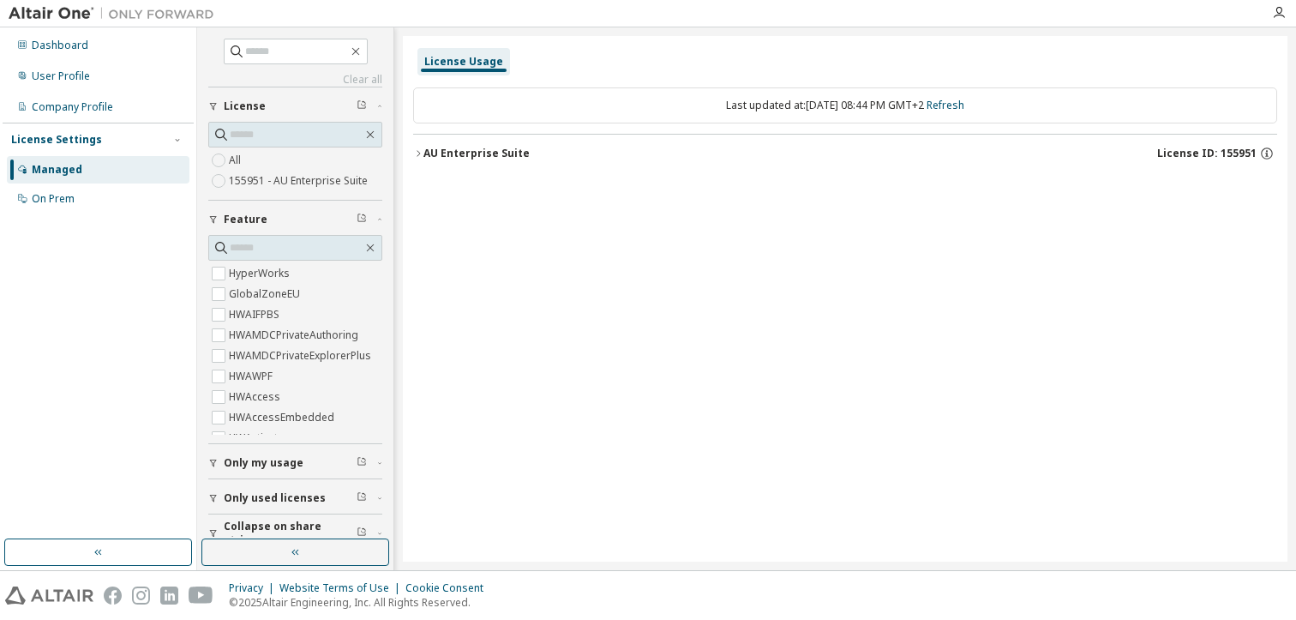
click at [423, 152] on div "AU Enterprise Suite" at bounding box center [476, 154] width 106 height 14
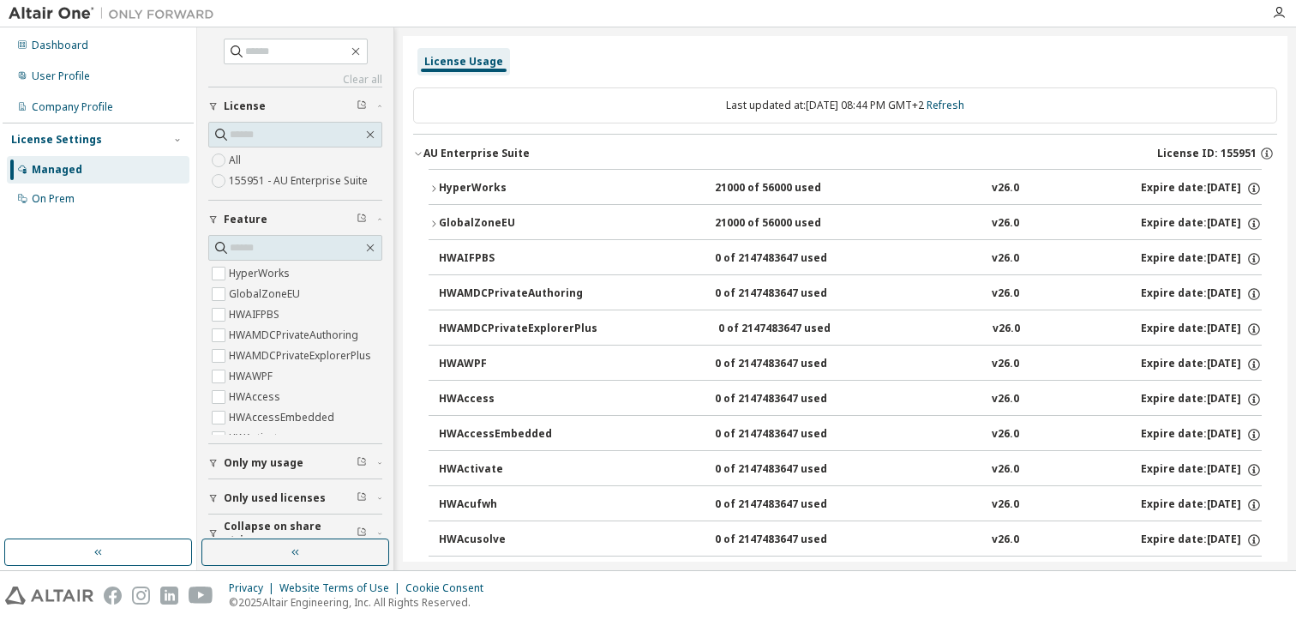
click at [434, 184] on icon "button" at bounding box center [434, 188] width 10 height 10
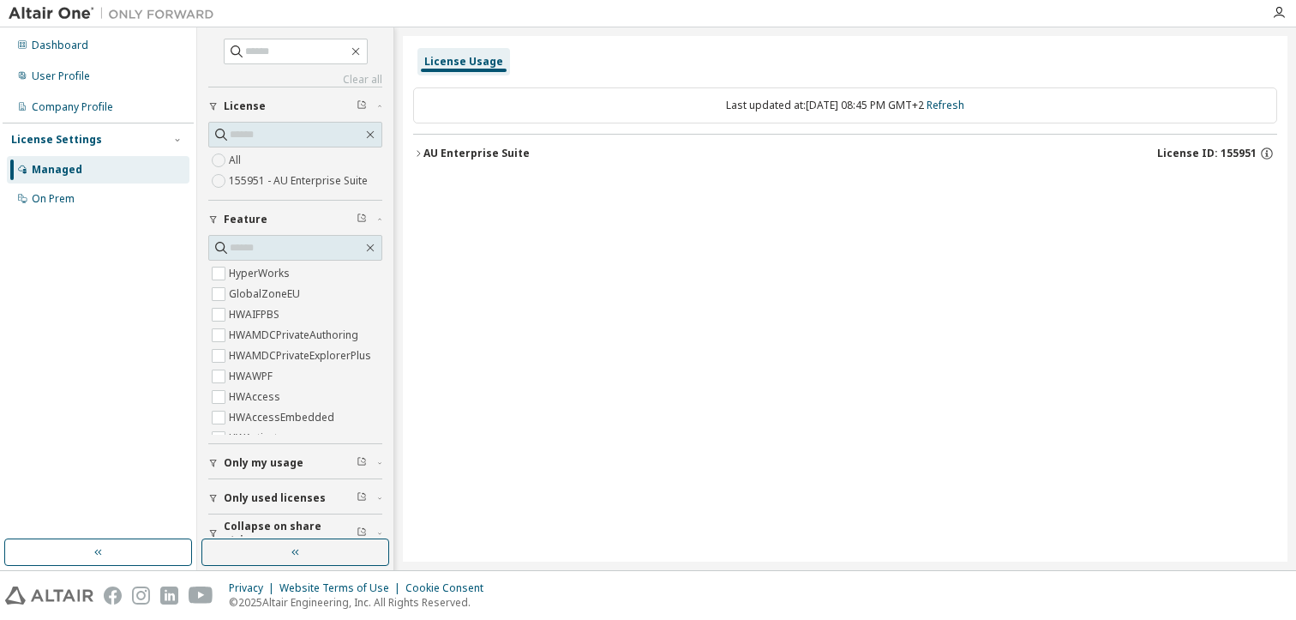
click at [429, 156] on div "AU Enterprise Suite" at bounding box center [476, 154] width 106 height 14
